Goal: Task Accomplishment & Management: Complete application form

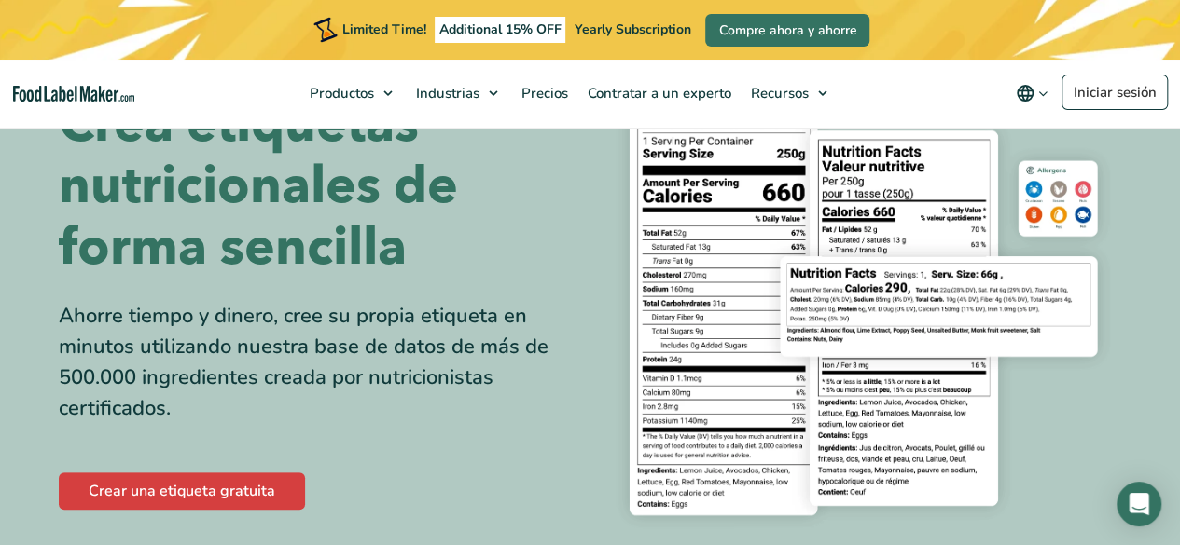
scroll to position [146, 0]
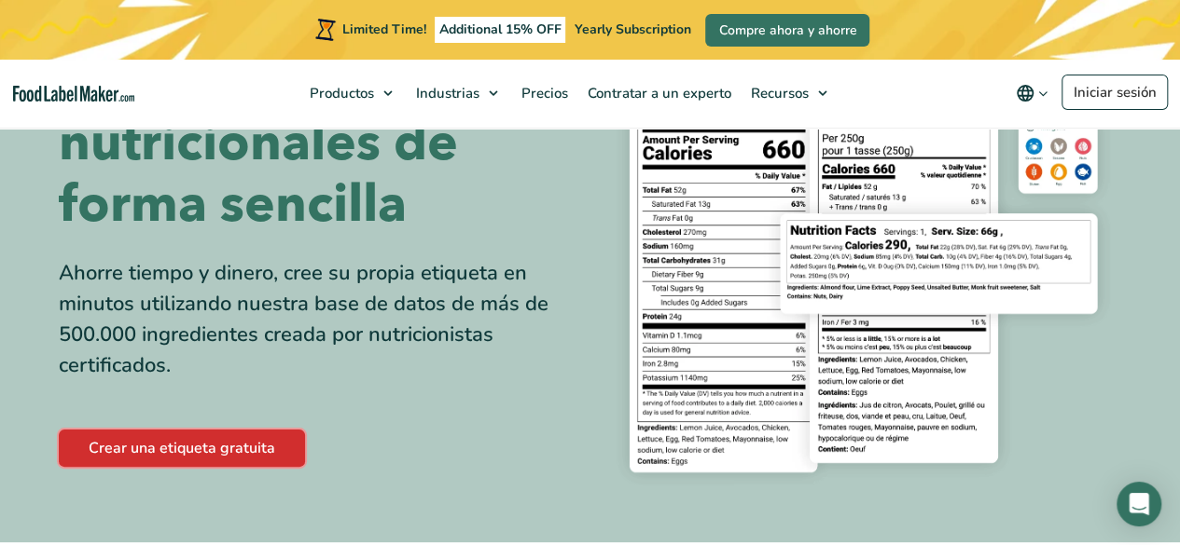
click at [232, 441] on link "Crear una etiqueta gratuita" at bounding box center [182, 448] width 246 height 37
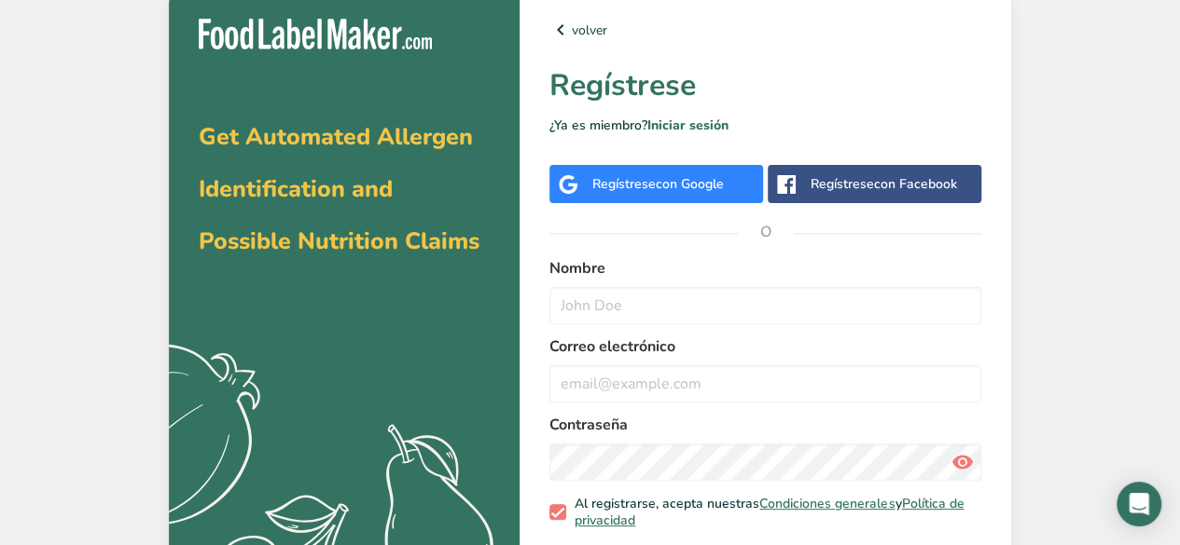
click at [628, 178] on div "Regístrese con Google" at bounding box center [657, 184] width 131 height 20
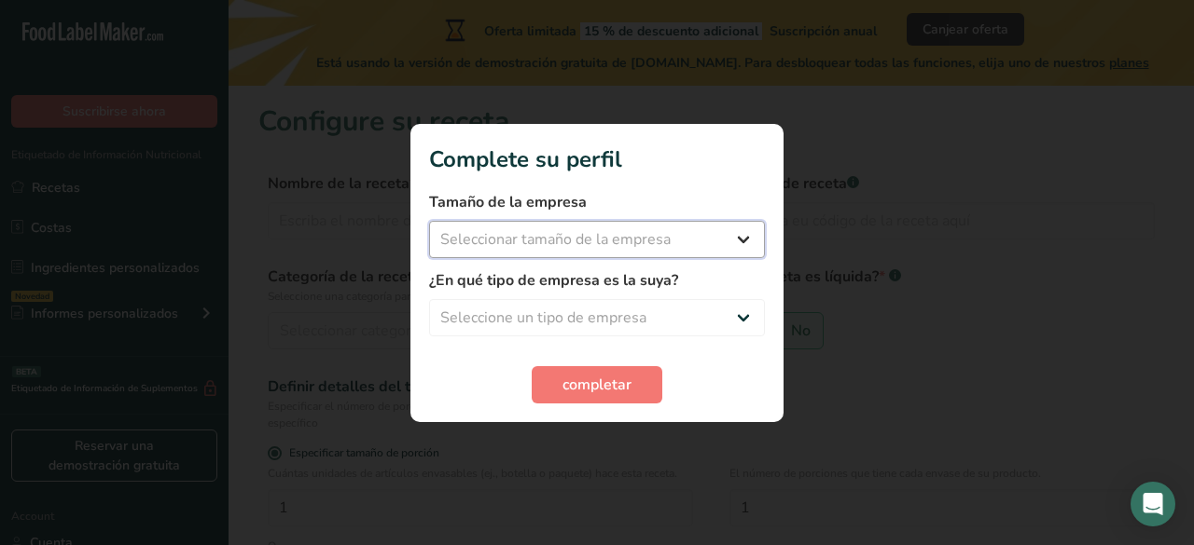
click at [542, 225] on select "Seleccionar tamaño de la empresa Menos de 10 empleados De 10 a 50 empleados De …" at bounding box center [597, 239] width 336 height 37
select select "1"
click at [429, 221] on select "Seleccionar tamaño de la empresa Menos de 10 empleados De 10 a 50 empleados De …" at bounding box center [597, 239] width 336 height 37
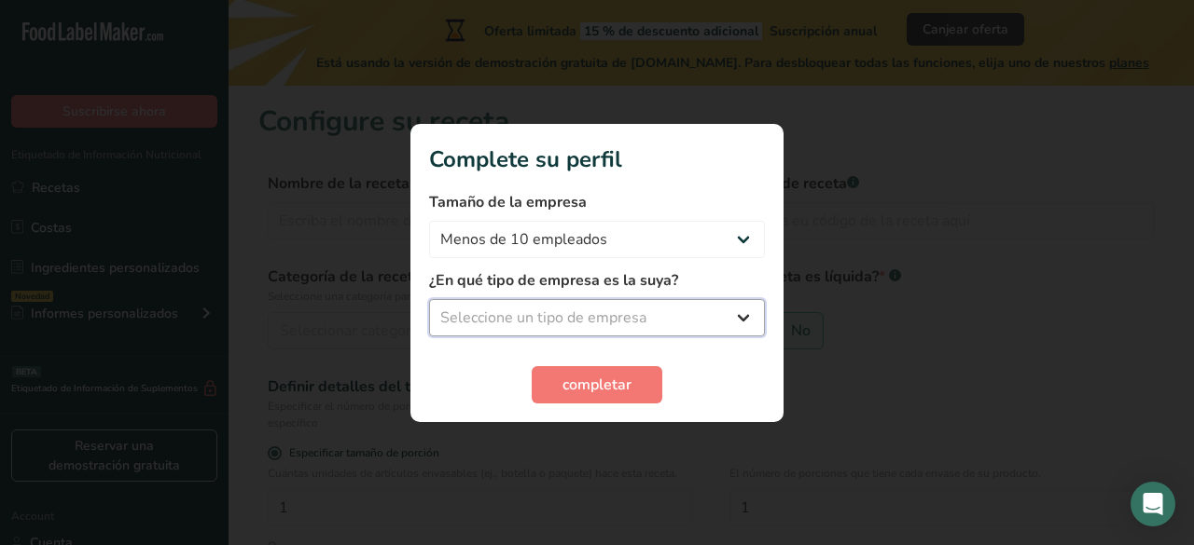
click at [579, 330] on select "Seleccione un tipo de empresa Fabricante de alimentos envasados Restaurante y c…" at bounding box center [597, 317] width 336 height 37
select select "1"
click at [429, 299] on select "Seleccione un tipo de empresa Fabricante de alimentos envasados Restaurante y c…" at bounding box center [597, 317] width 336 height 37
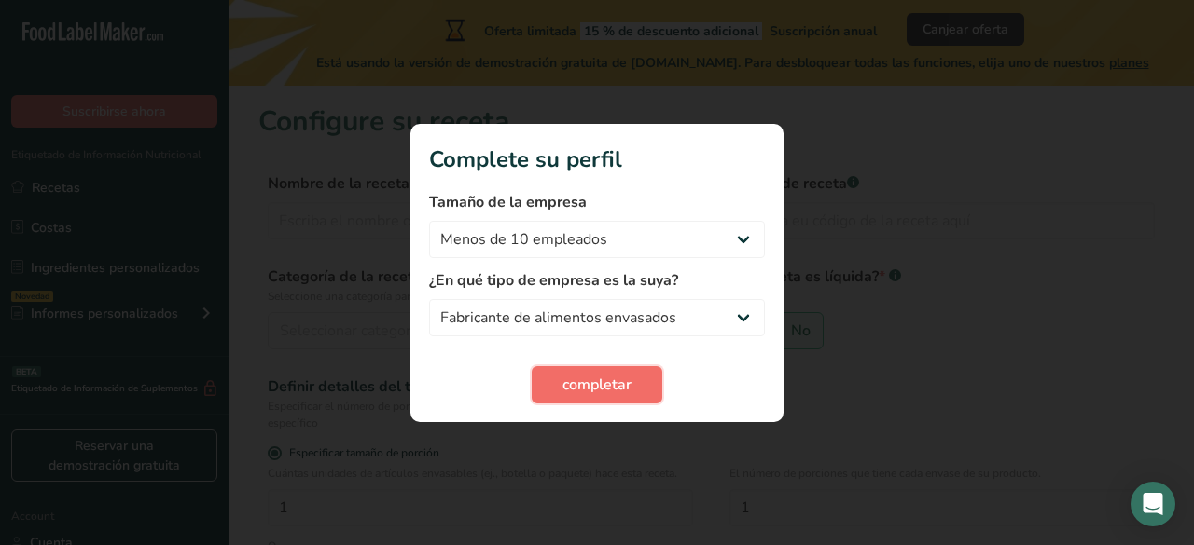
click at [593, 385] on span "completar" at bounding box center [596, 385] width 69 height 22
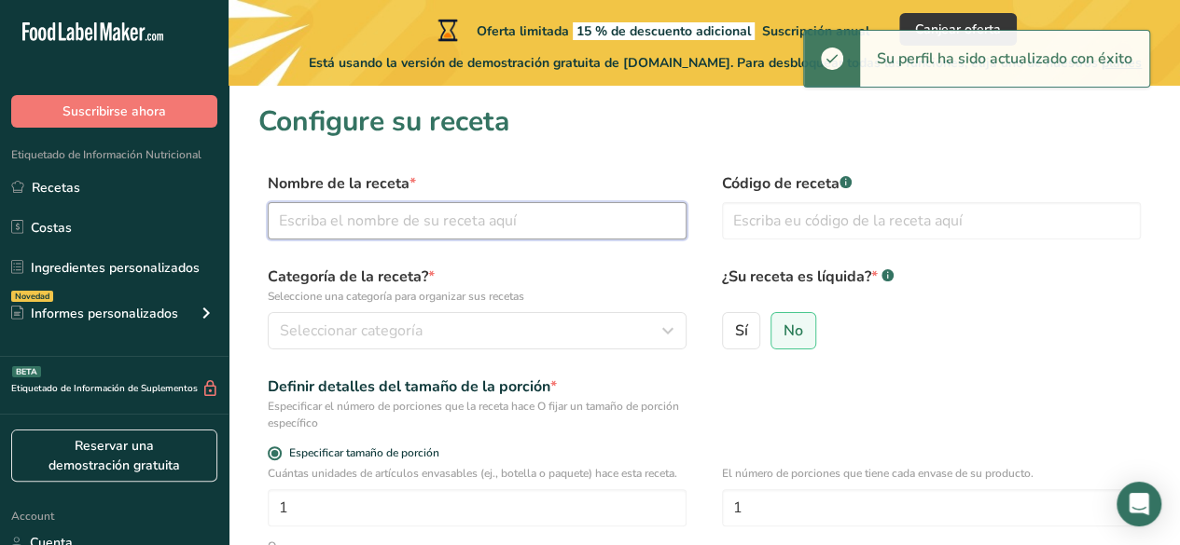
click at [367, 226] on input "text" at bounding box center [477, 220] width 419 height 37
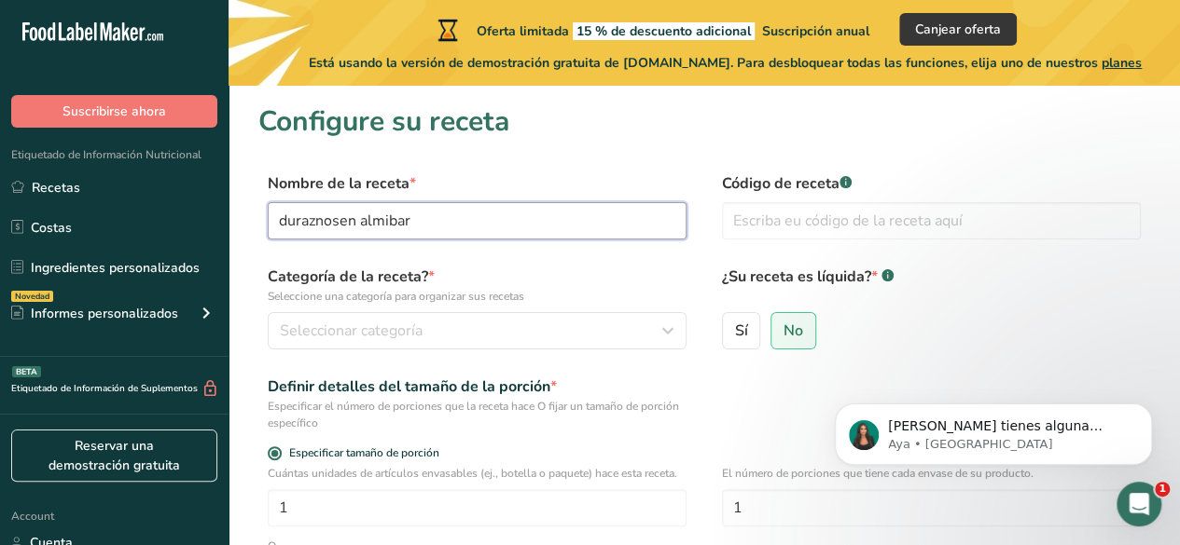
click at [339, 221] on input "duraznosen almibar" at bounding box center [477, 220] width 419 height 37
type input "duraznos en [GEOGRAPHIC_DATA]"
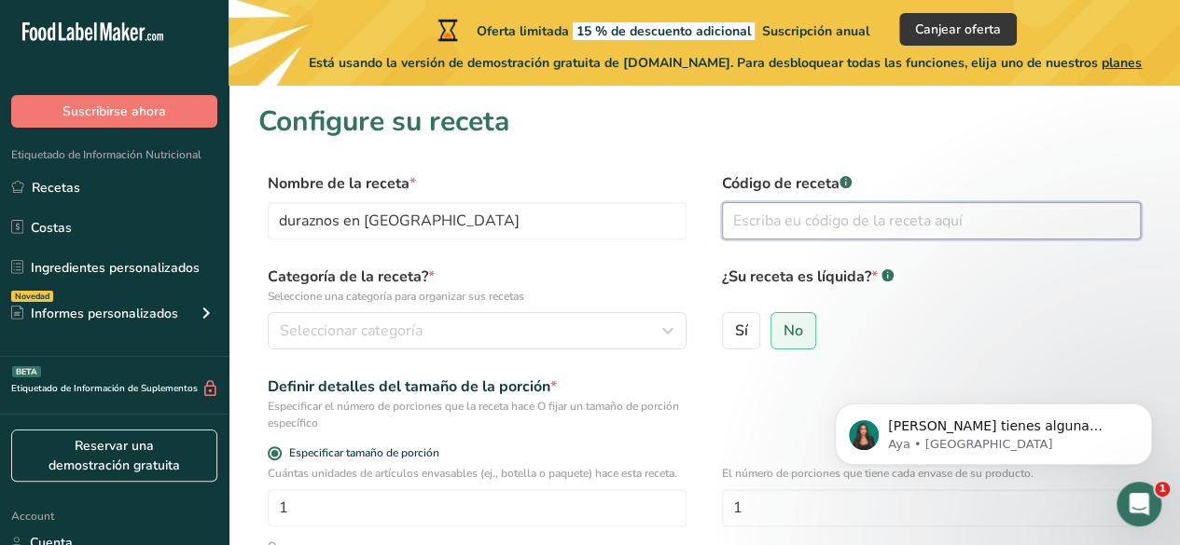
click at [792, 210] on input "text" at bounding box center [931, 220] width 419 height 37
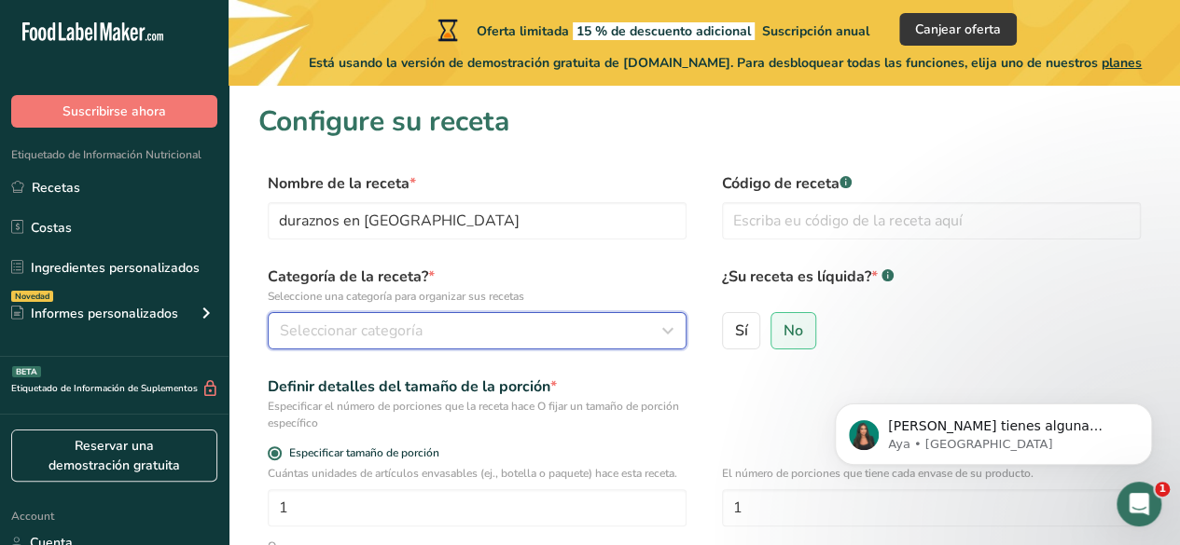
click at [410, 318] on button "Seleccionar categoría" at bounding box center [477, 330] width 419 height 37
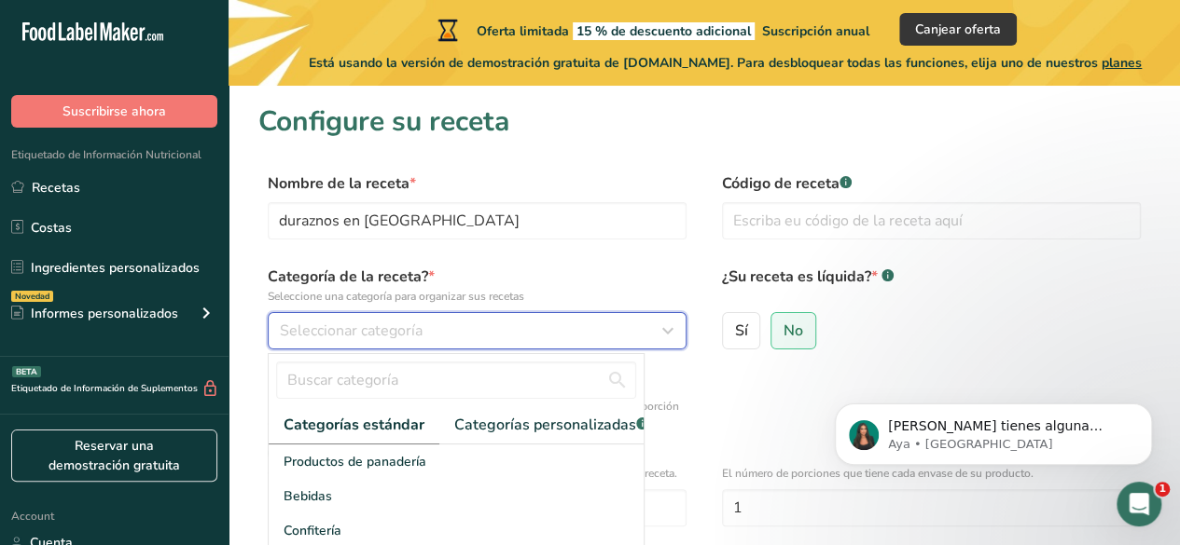
scroll to position [242, 0]
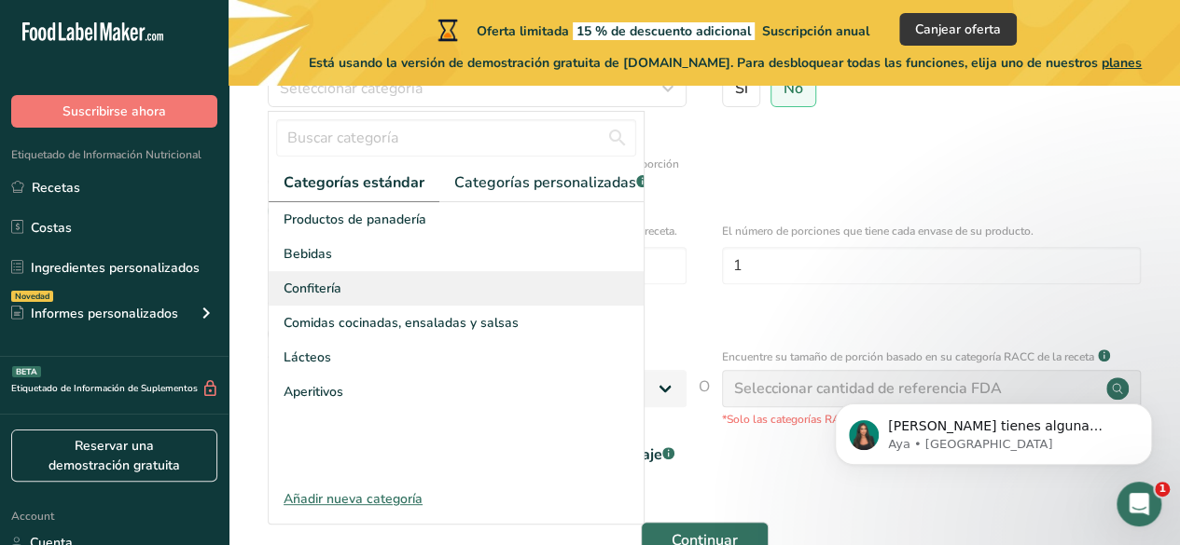
click at [423, 306] on div "Confitería" at bounding box center [456, 288] width 375 height 34
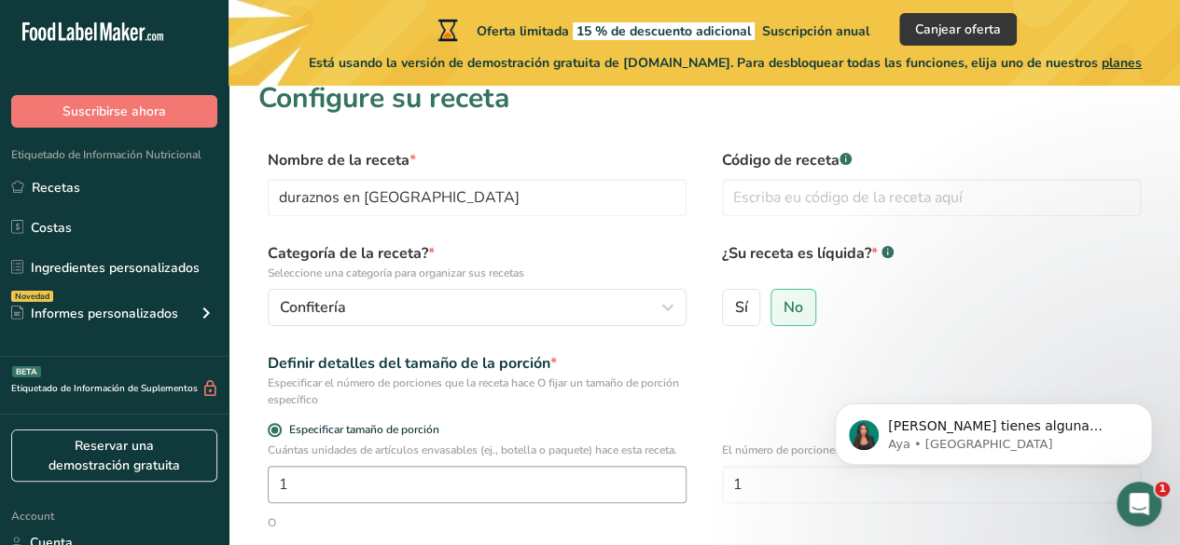
scroll to position [0, 0]
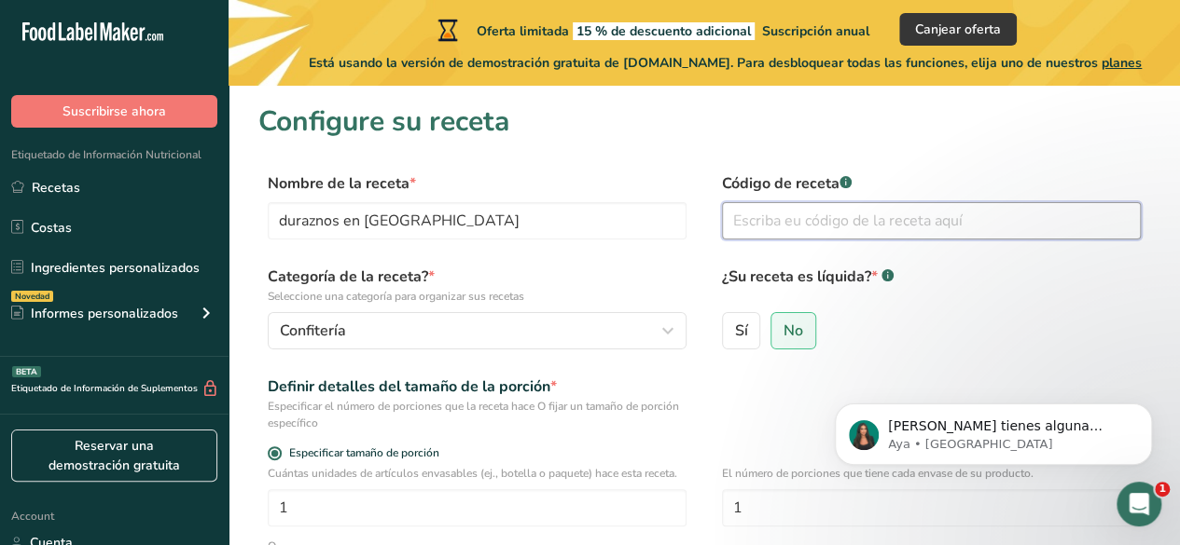
click at [803, 231] on input "text" at bounding box center [931, 220] width 419 height 37
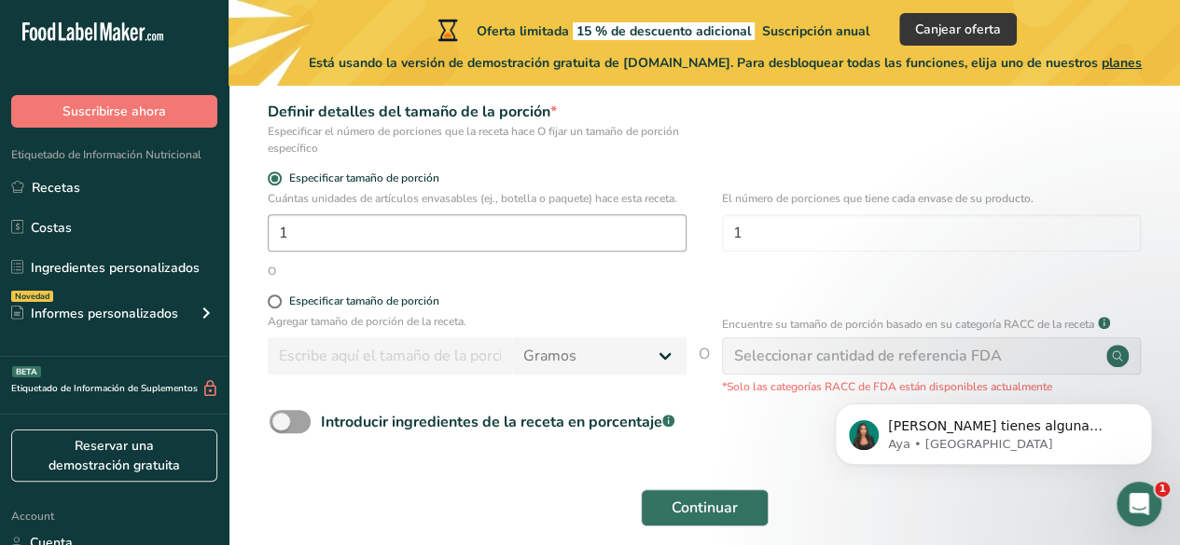
scroll to position [356, 0]
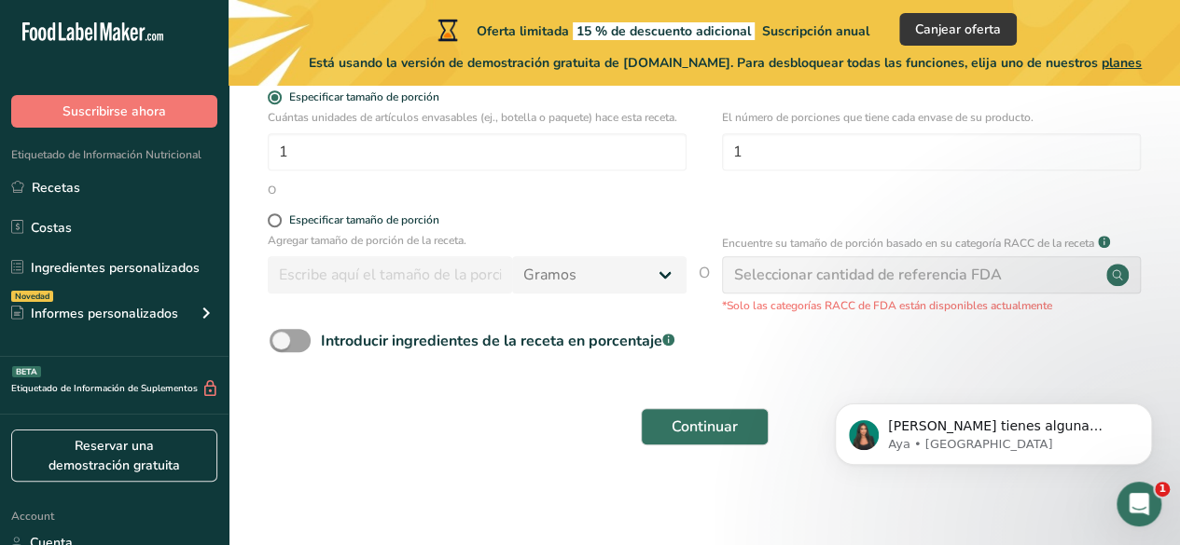
click at [824, 279] on div "Seleccionar cantidad de referencia FDA" at bounding box center [868, 275] width 268 height 22
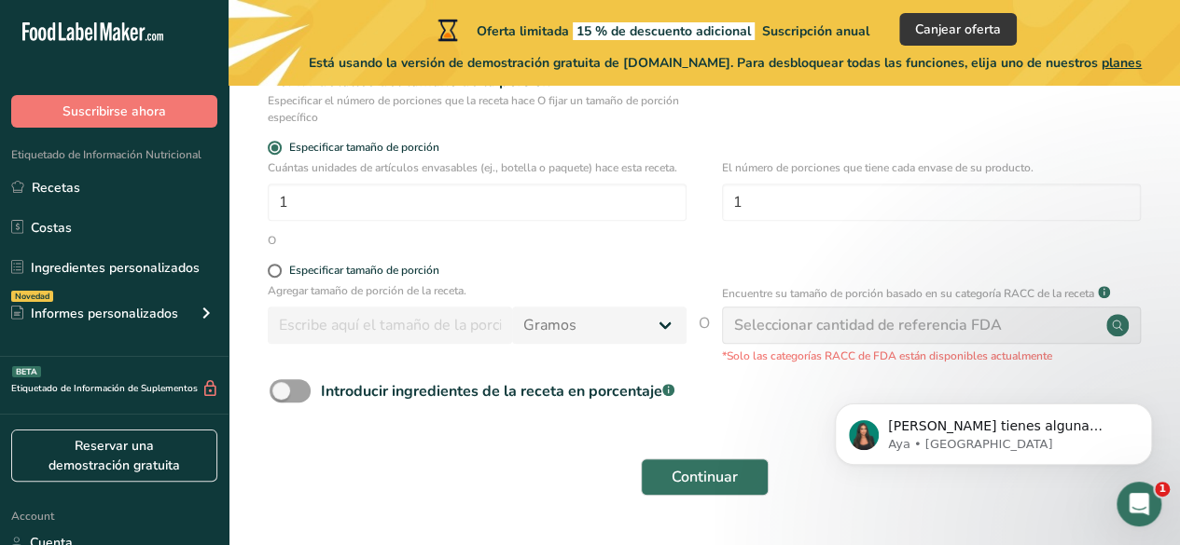
scroll to position [315, 0]
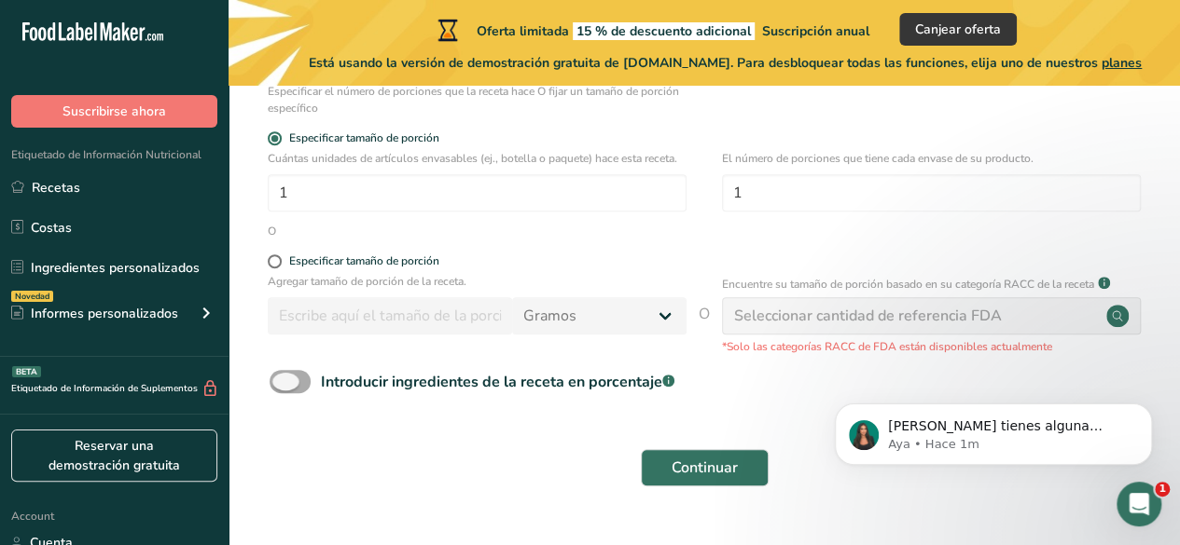
click at [287, 379] on span at bounding box center [289, 381] width 41 height 23
click at [282, 379] on input "Introducir ingredientes de la receta en porcentaje .a-a{fill:#347362;}.b-a{fill…" at bounding box center [275, 382] width 12 height 12
checkbox input "true"
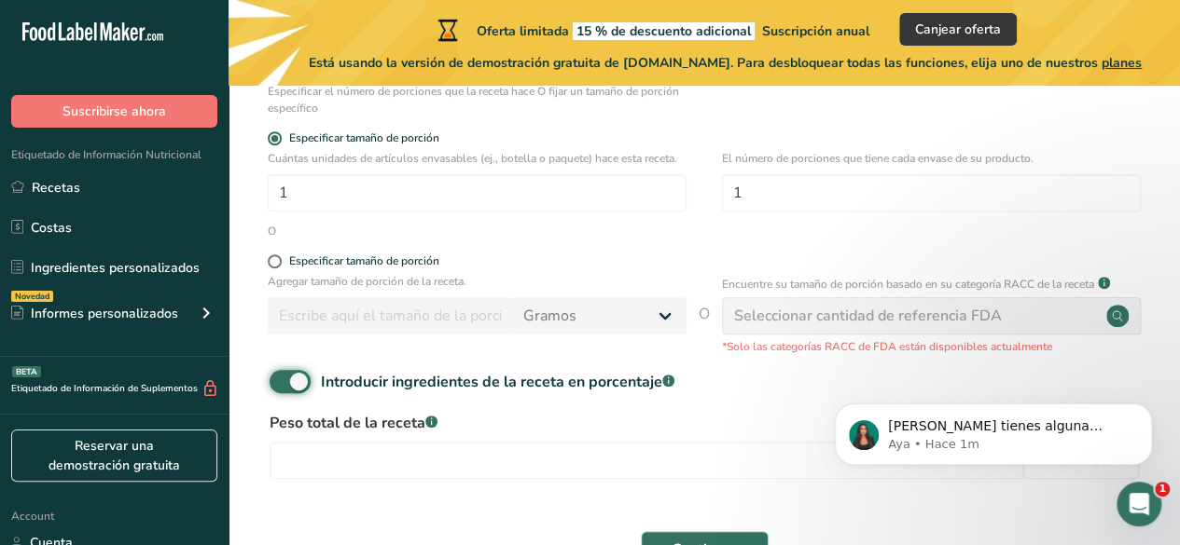
scroll to position [438, 0]
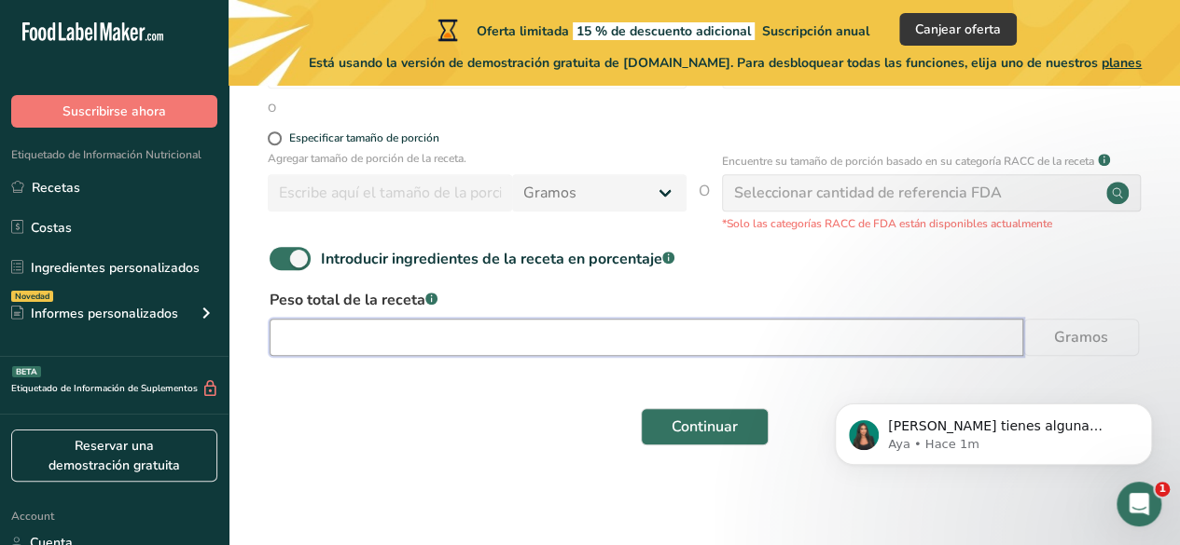
click at [414, 348] on input "number" at bounding box center [645, 337] width 753 height 37
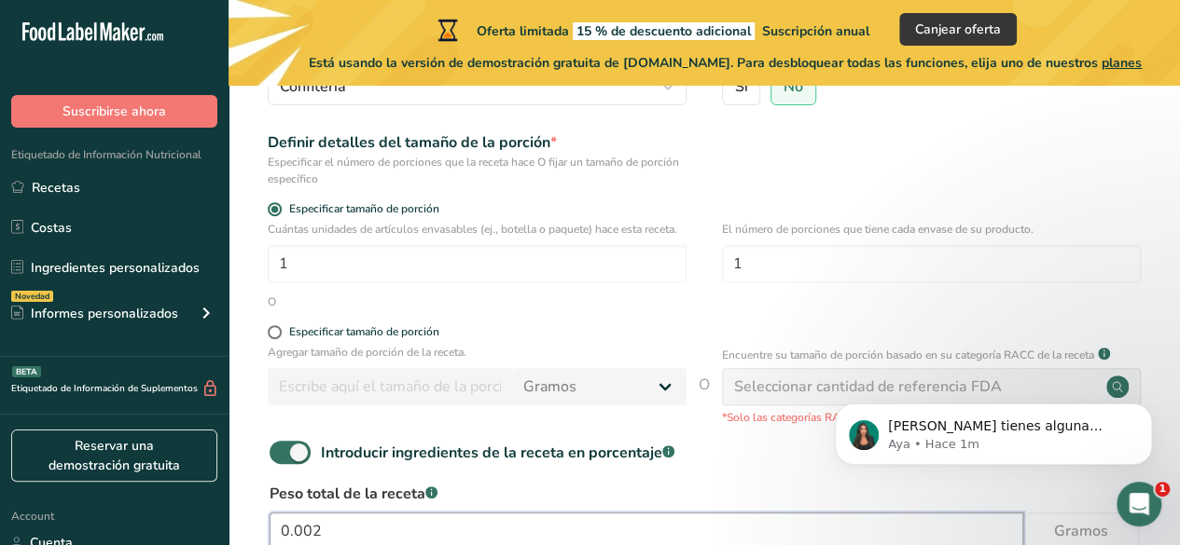
scroll to position [274, 0]
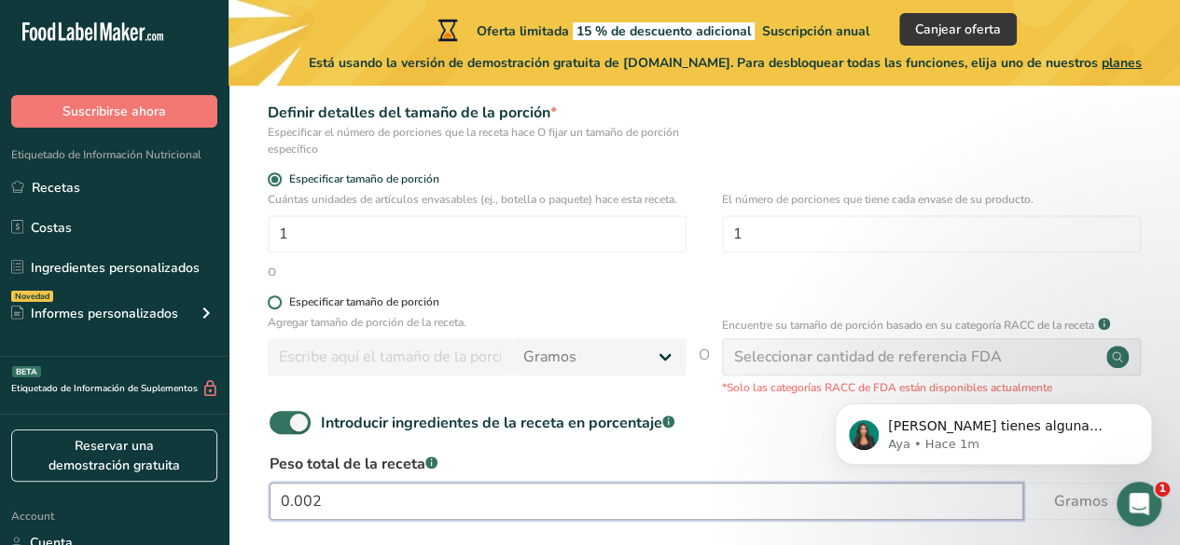
type input "0.002"
click at [274, 303] on span at bounding box center [275, 303] width 14 height 14
click at [274, 303] on input "Especificar tamaño de porción" at bounding box center [274, 303] width 12 height 12
radio input "true"
radio input "false"
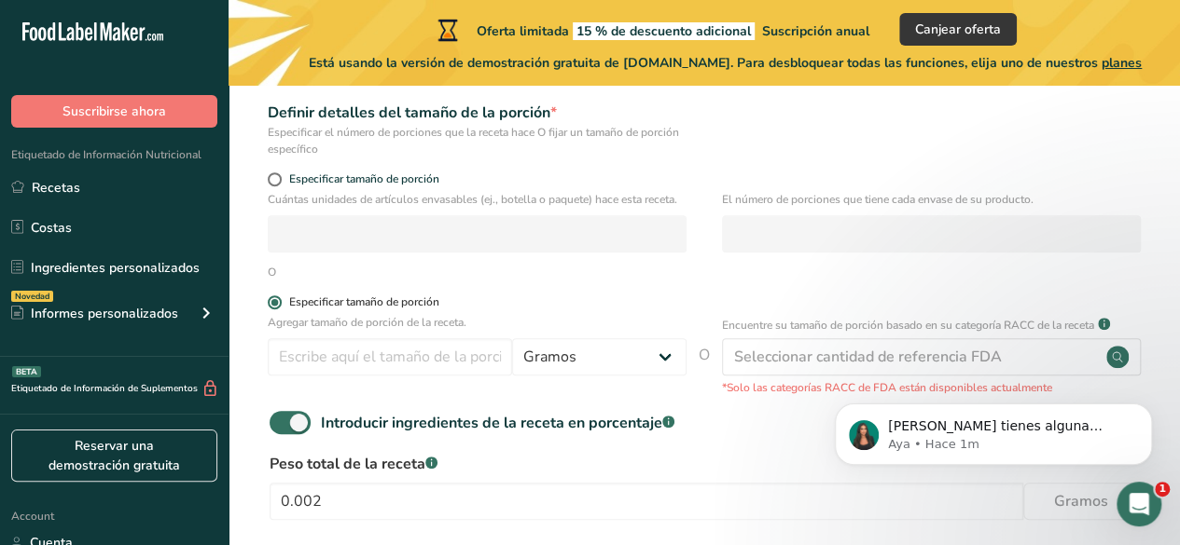
click at [274, 303] on span at bounding box center [275, 303] width 14 height 14
click at [274, 303] on input "Especificar tamaño de porción" at bounding box center [274, 303] width 12 height 12
click at [278, 178] on span at bounding box center [275, 179] width 14 height 14
click at [278, 178] on input "Especificar tamaño de porción" at bounding box center [274, 179] width 12 height 12
radio input "true"
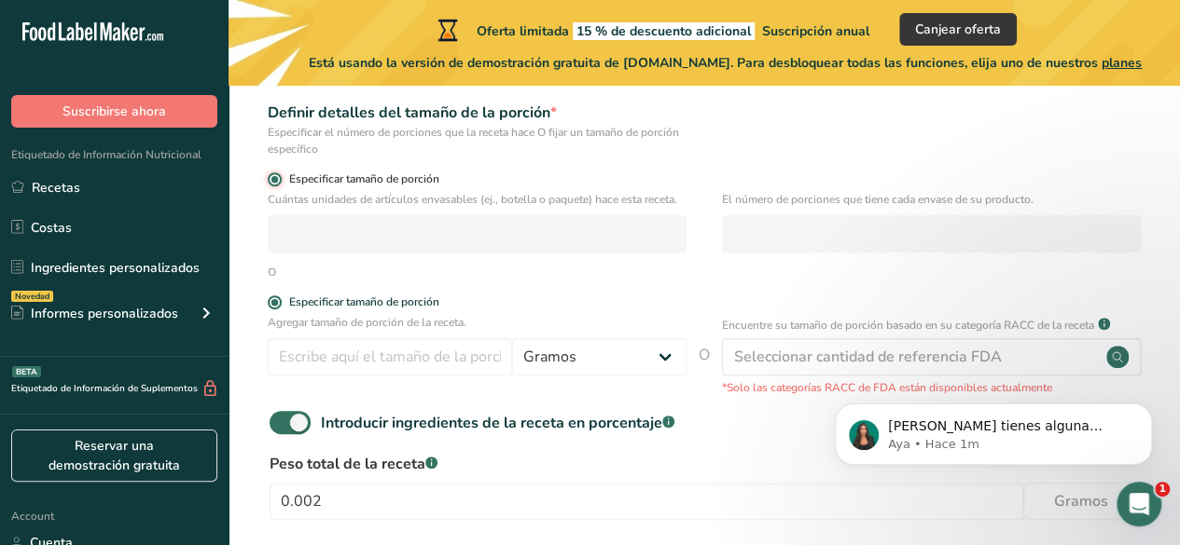
radio input "false"
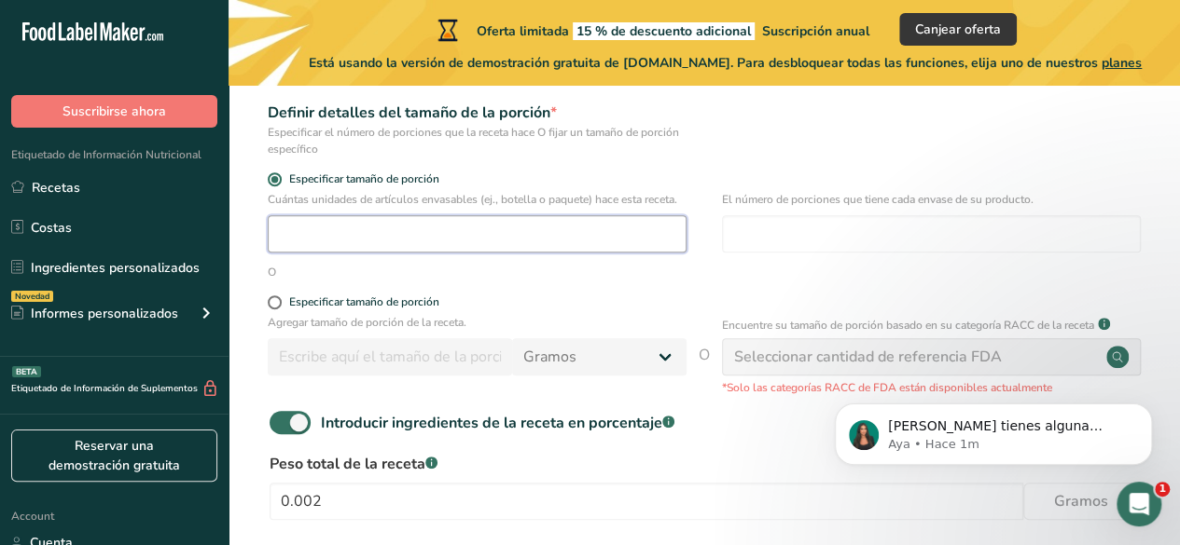
click at [324, 230] on input "number" at bounding box center [477, 233] width 419 height 37
type input "1"
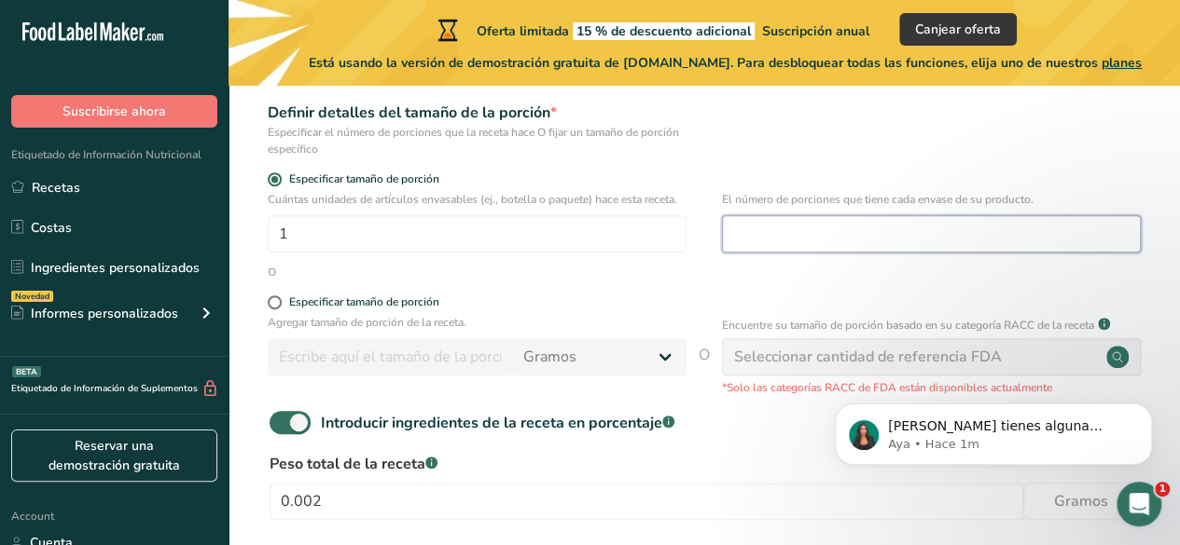
click at [808, 230] on input "number" at bounding box center [931, 233] width 419 height 37
type input "1"
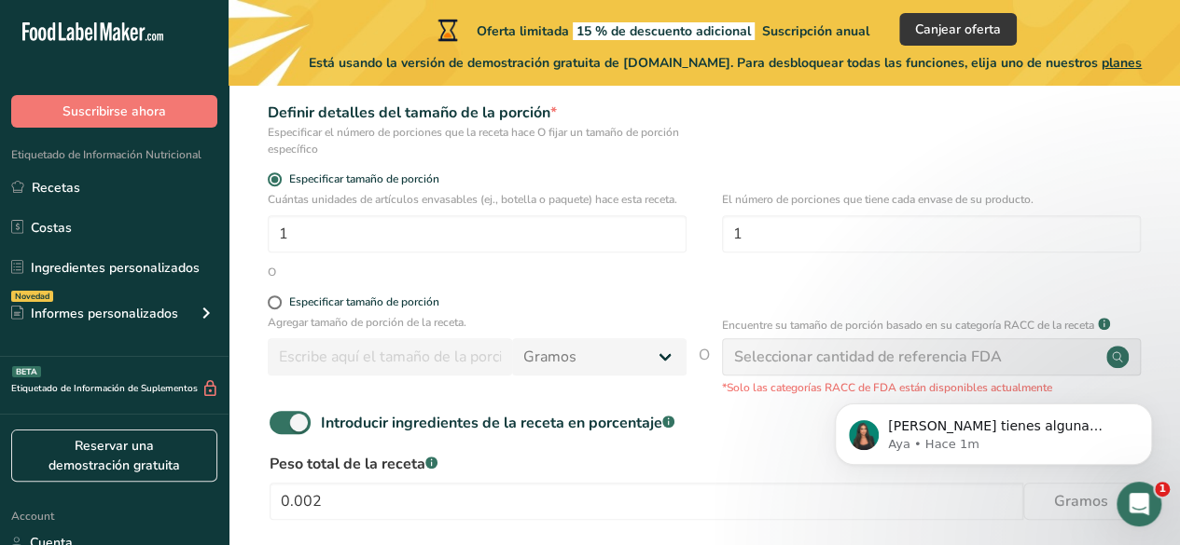
click at [913, 361] on div "Seleccionar cantidad de referencia FDA" at bounding box center [868, 357] width 268 height 22
click at [1118, 359] on icon at bounding box center [1116, 357] width 10 height 10
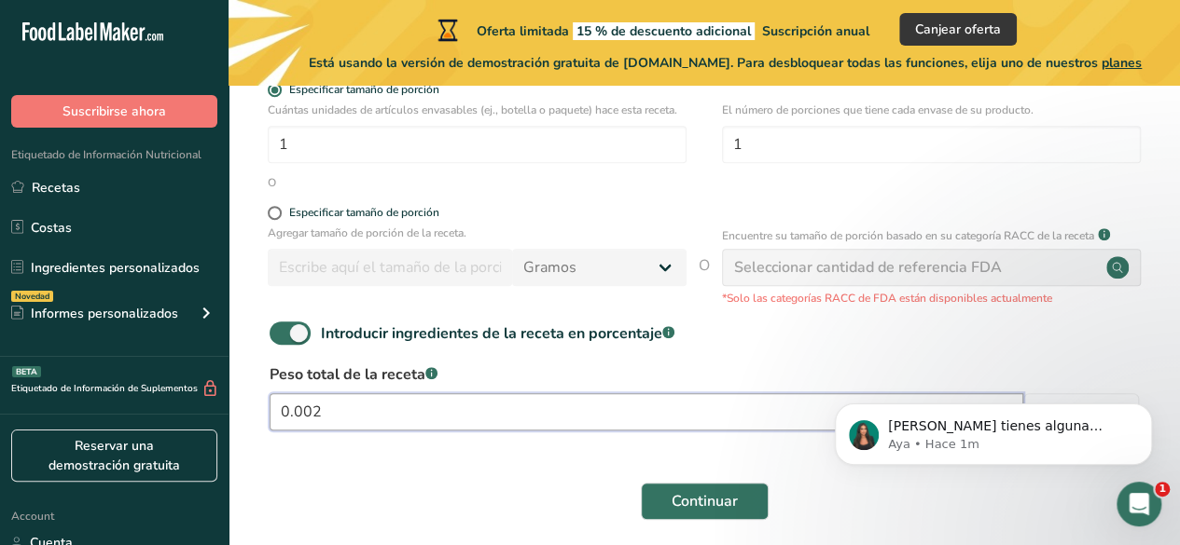
click at [354, 414] on input "0.002" at bounding box center [645, 411] width 753 height 37
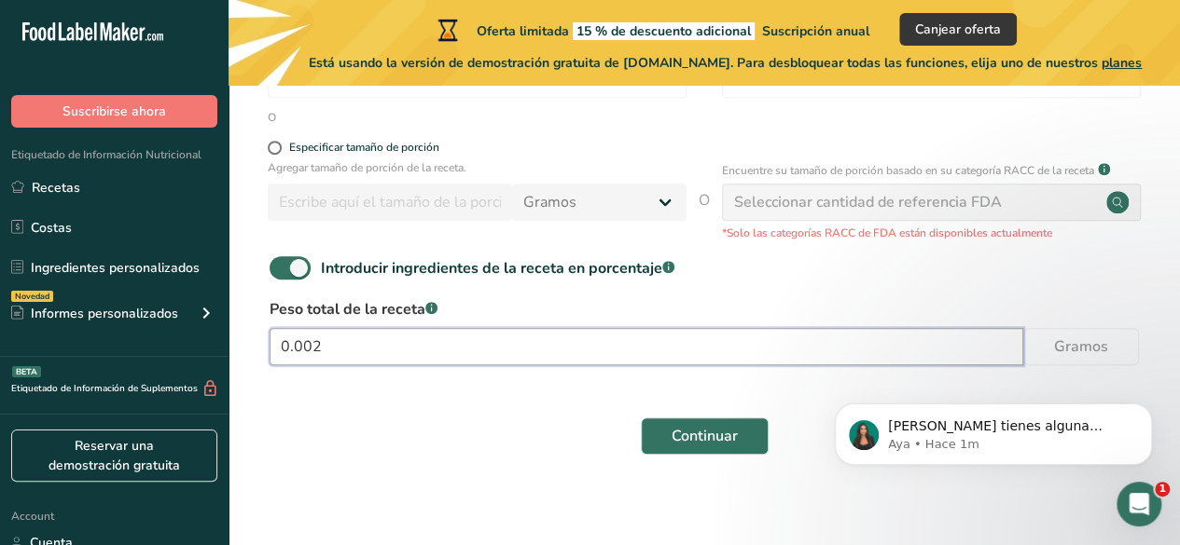
scroll to position [438, 0]
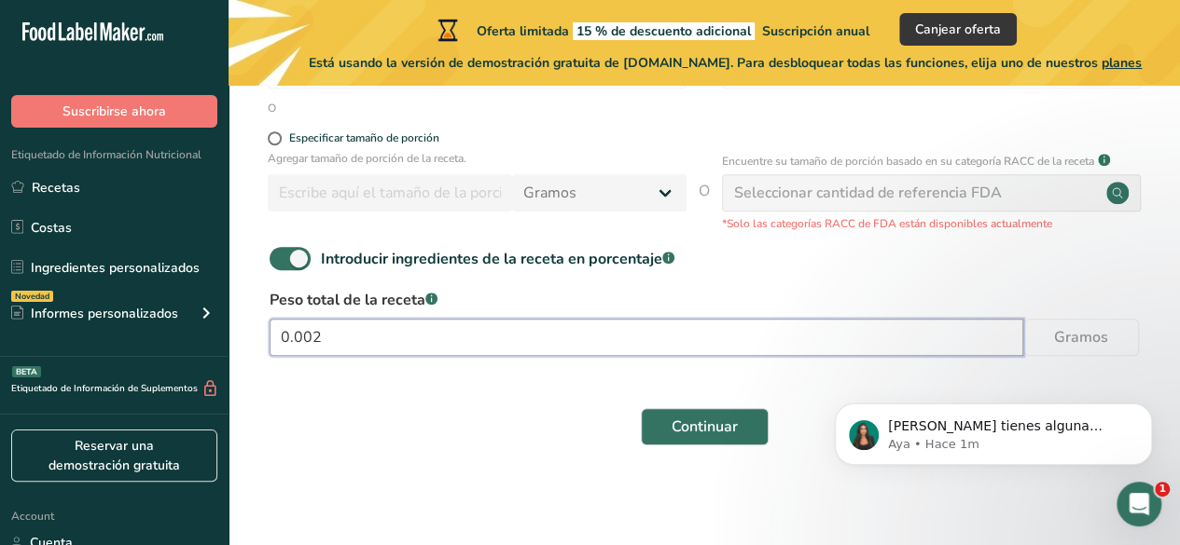
type input "0"
type input "250"
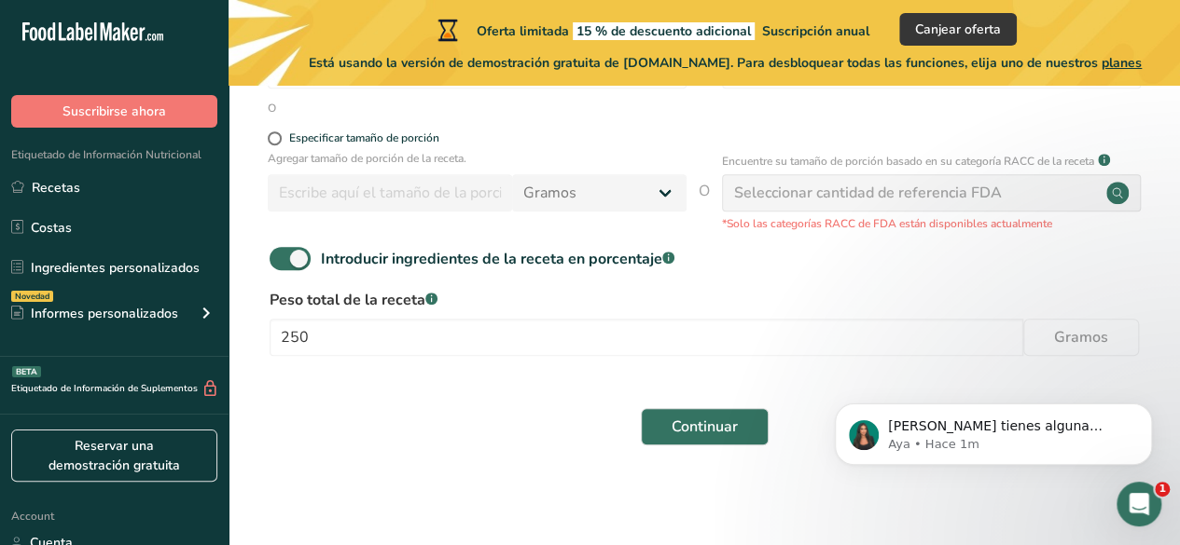
click at [379, 435] on div "Continuar" at bounding box center [703, 427] width 891 height 60
click at [689, 426] on span "Continuar" at bounding box center [704, 427] width 66 height 22
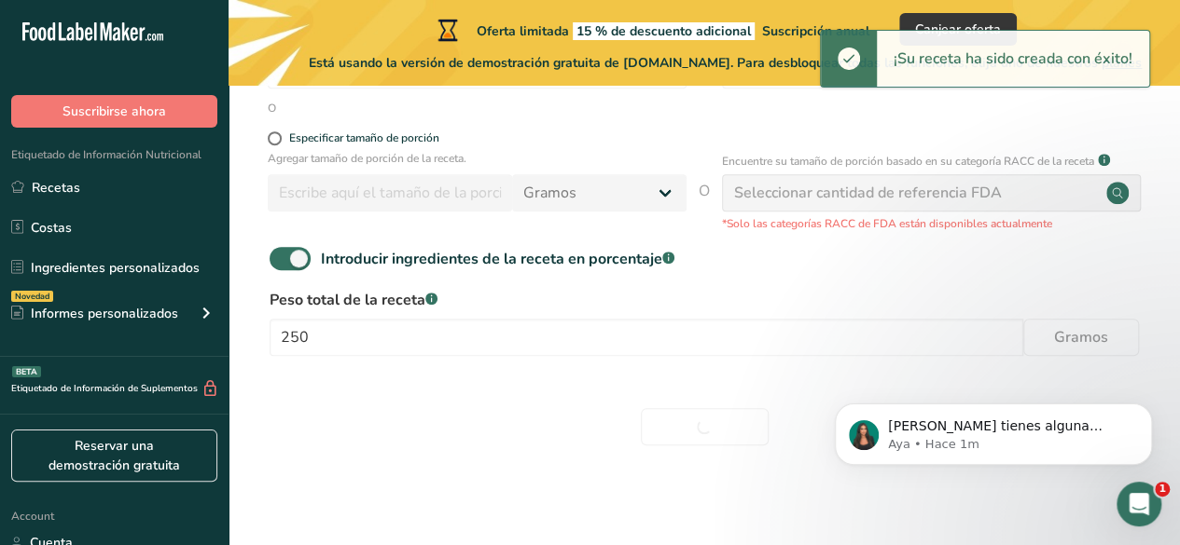
click at [882, 81] on div "¡Su receta ha sido creada con éxito!" at bounding box center [1012, 59] width 272 height 56
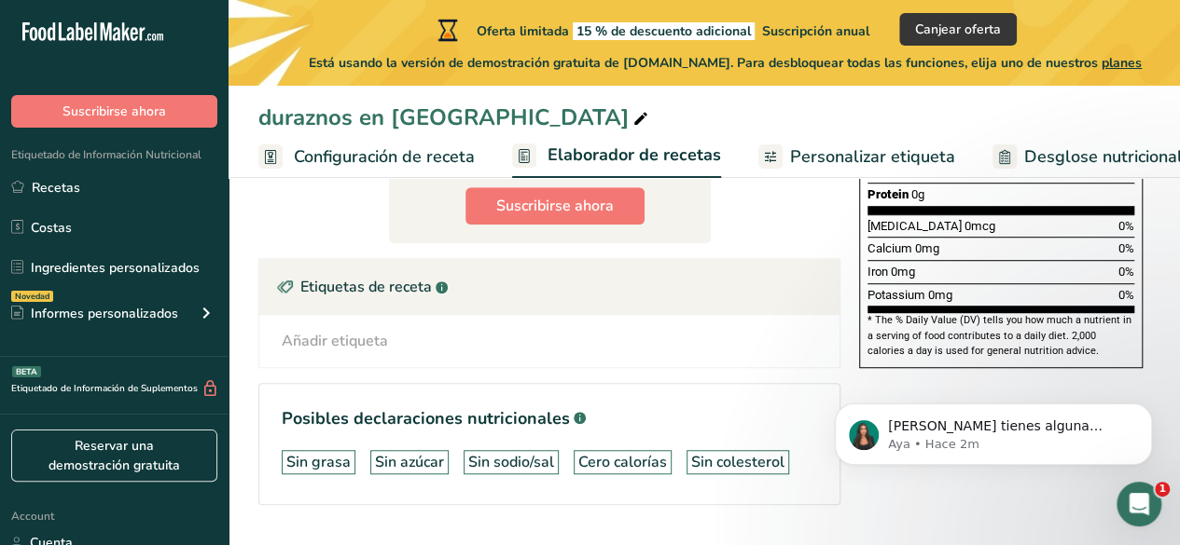
scroll to position [498, 0]
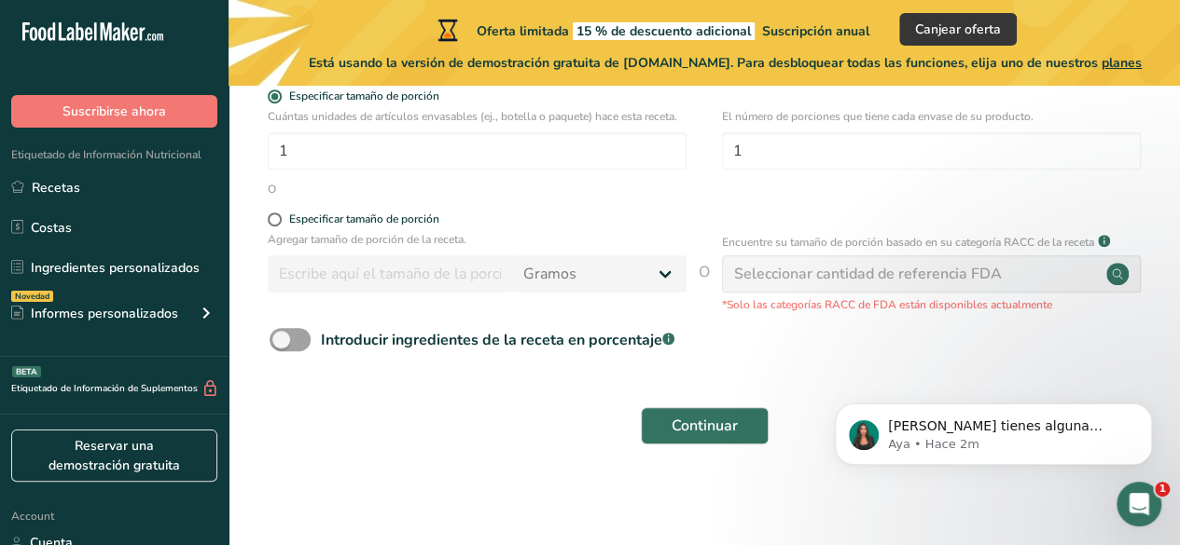
scroll to position [356, 0]
